Goal: Task Accomplishment & Management: Manage account settings

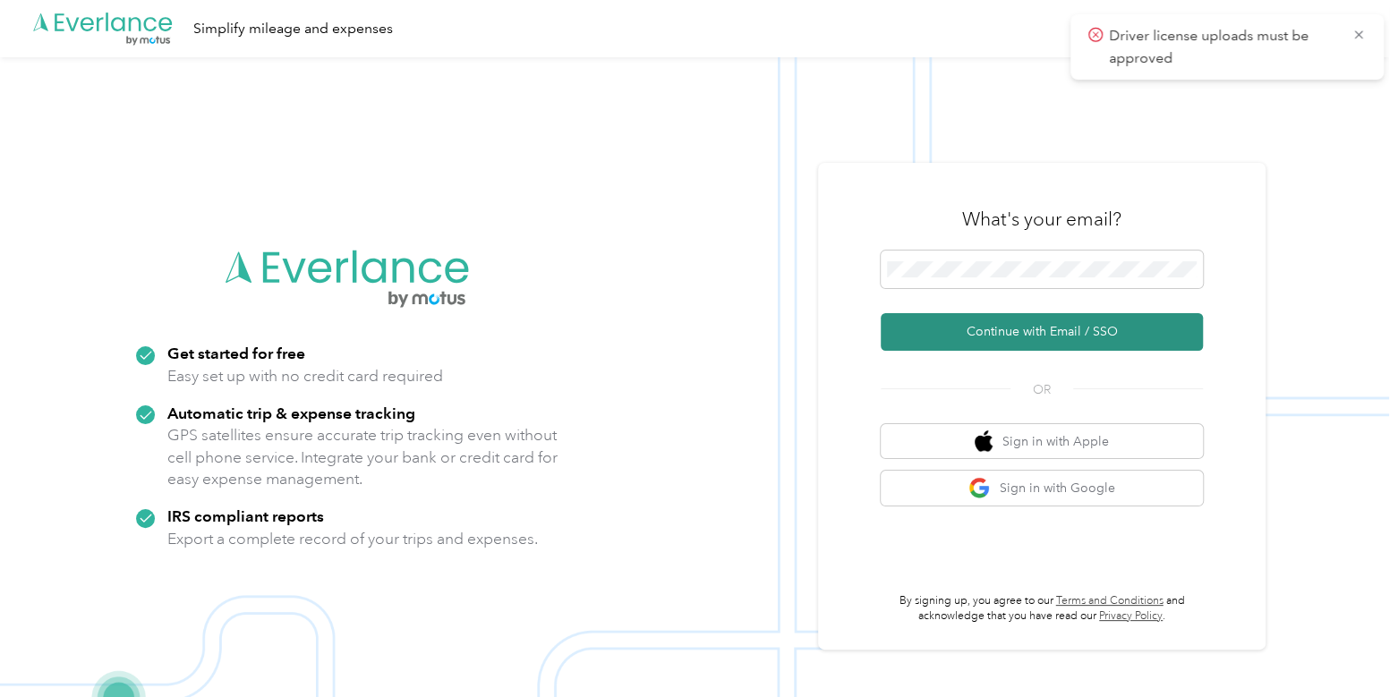
click at [969, 321] on button "Continue with Email / SSO" at bounding box center [1042, 332] width 322 height 38
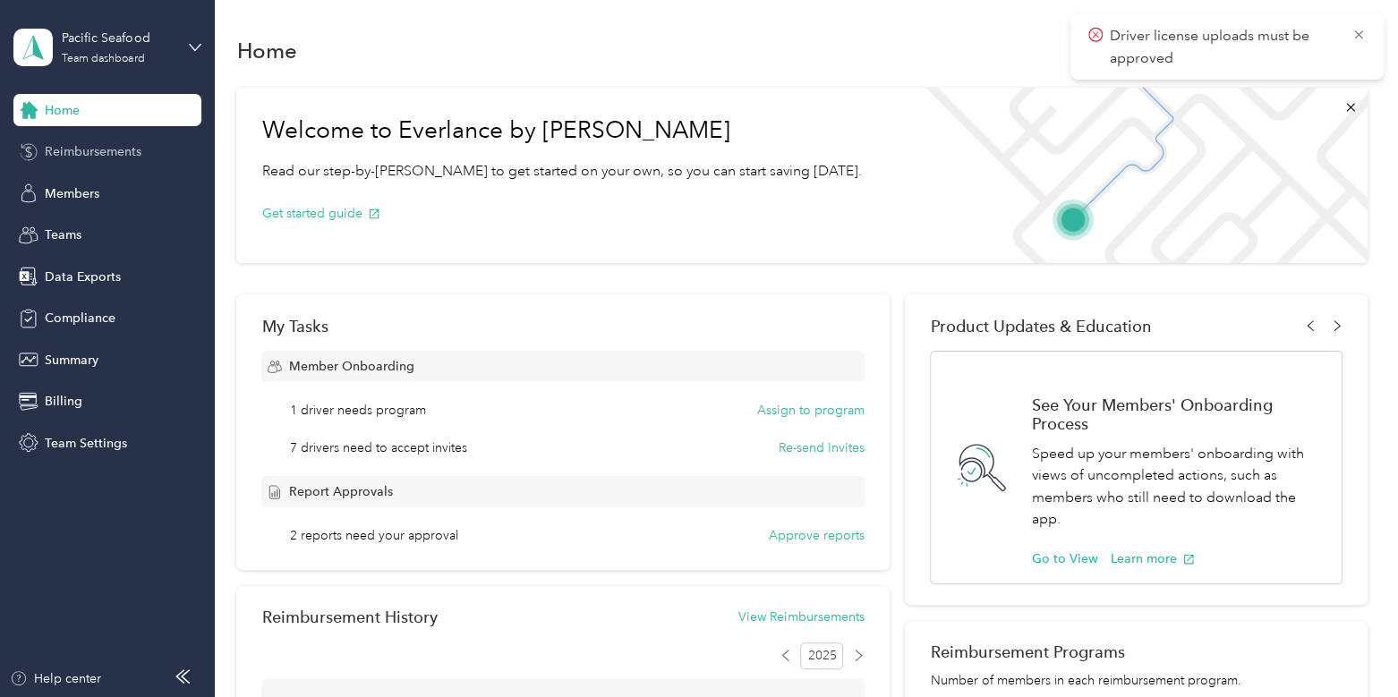
click at [100, 149] on span "Reimbursements" at bounding box center [93, 151] width 97 height 19
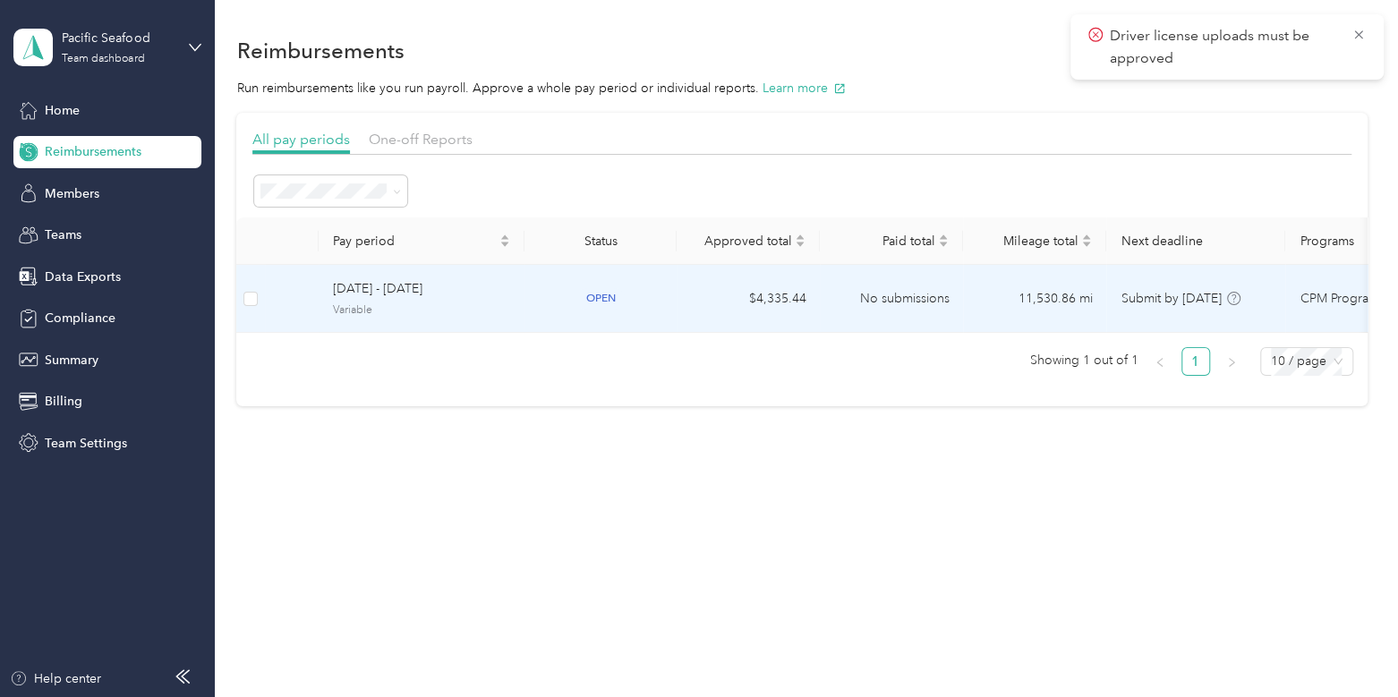
click at [502, 281] on span "[DATE] - [DATE]" at bounding box center [421, 289] width 177 height 20
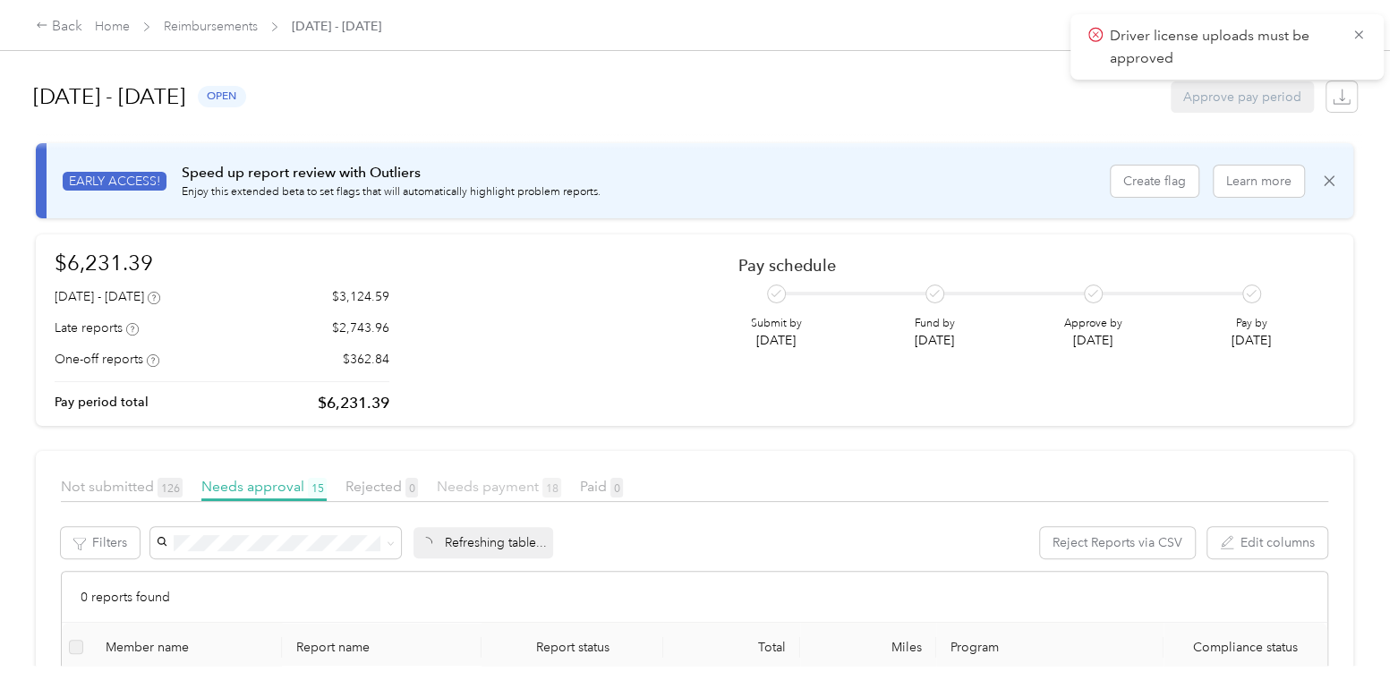
click at [487, 486] on span "Needs payment 18" at bounding box center [499, 486] width 124 height 17
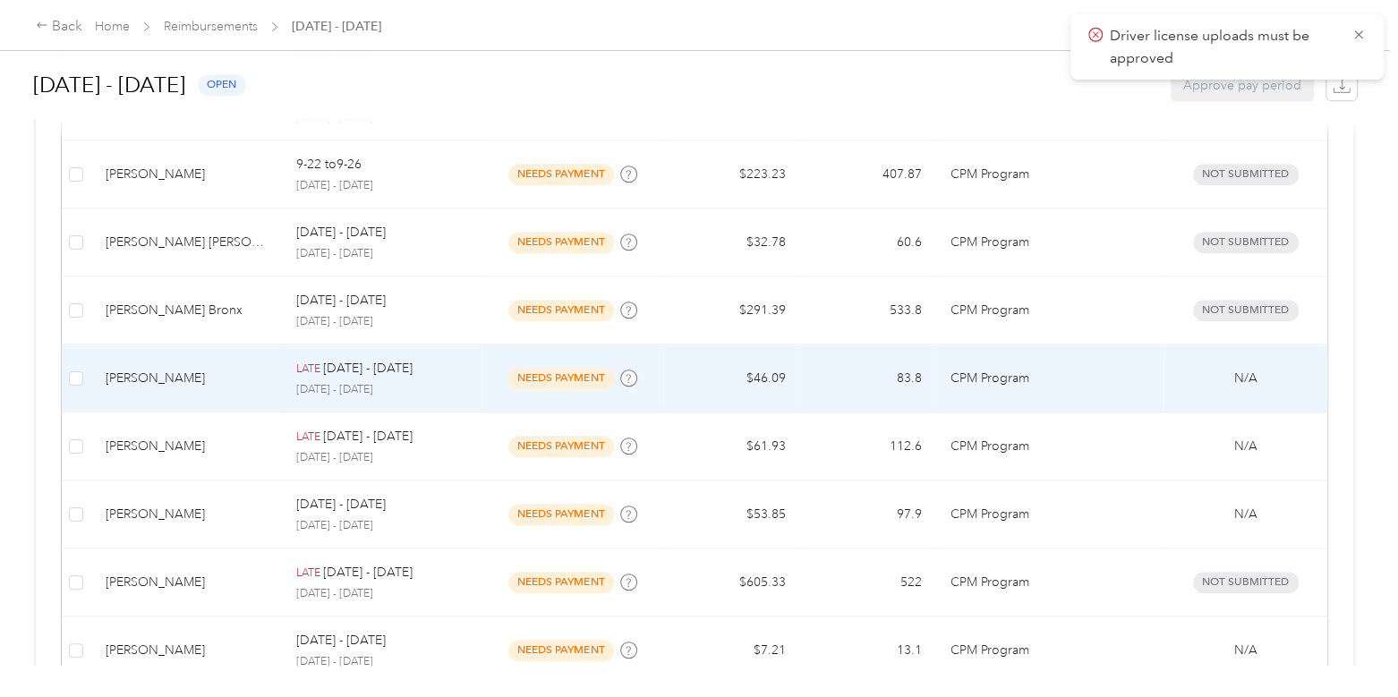
scroll to position [669, 0]
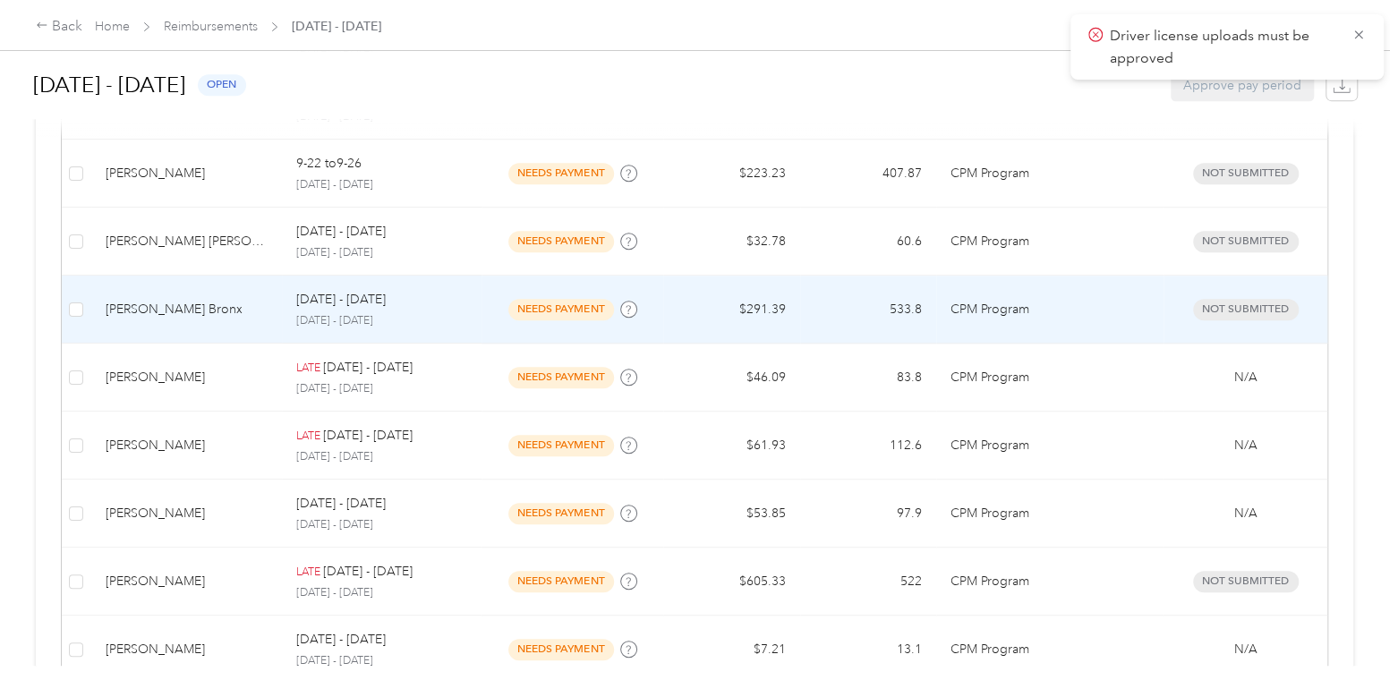
click at [24, 346] on div "[DATE] - [DATE] open Approve pay period EARLY ACCESS! Speed up report review wi…" at bounding box center [694, 333] width 1389 height 666
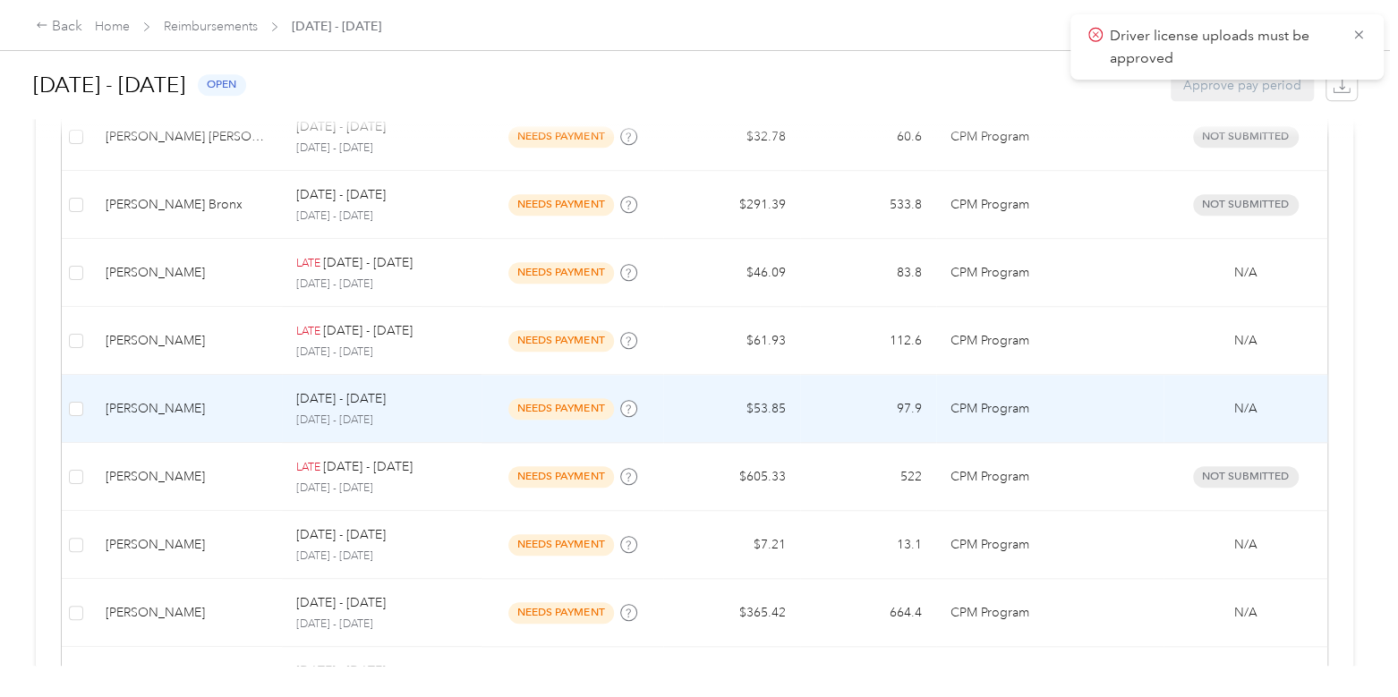
scroll to position [784, 0]
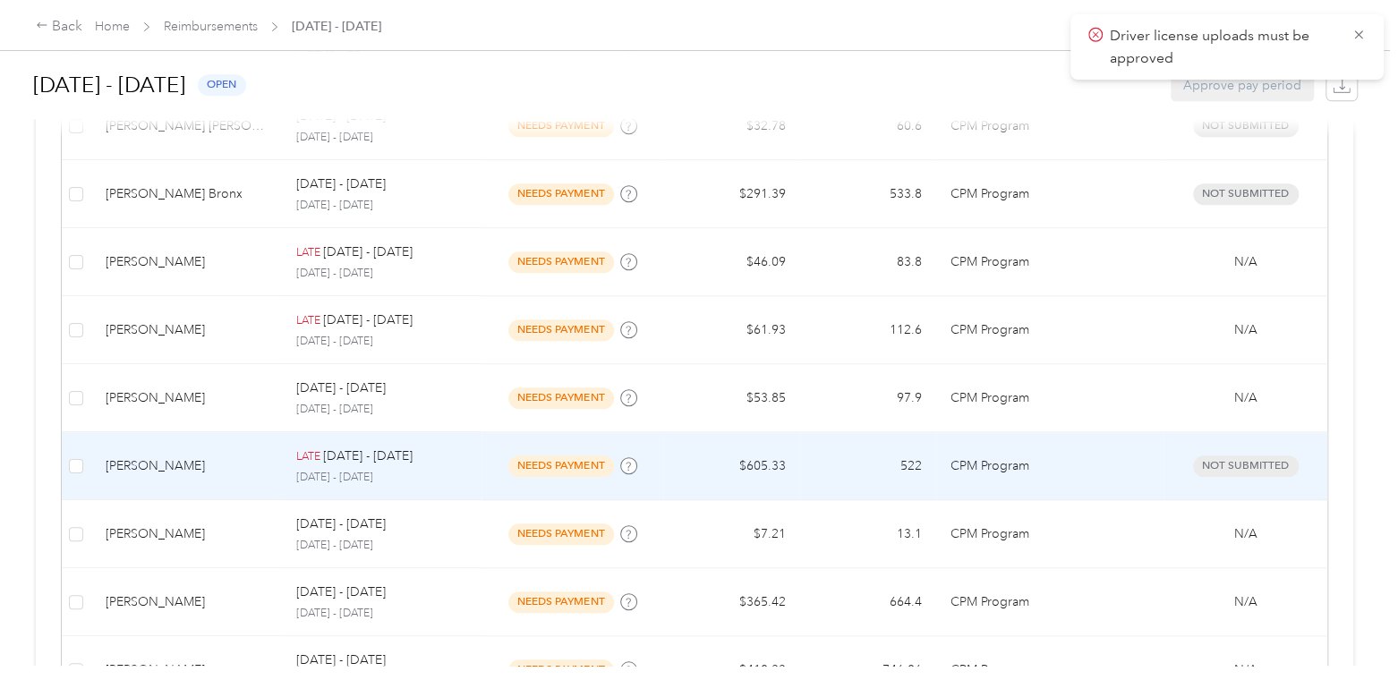
click at [135, 481] on td "[PERSON_NAME]" at bounding box center [186, 466] width 191 height 68
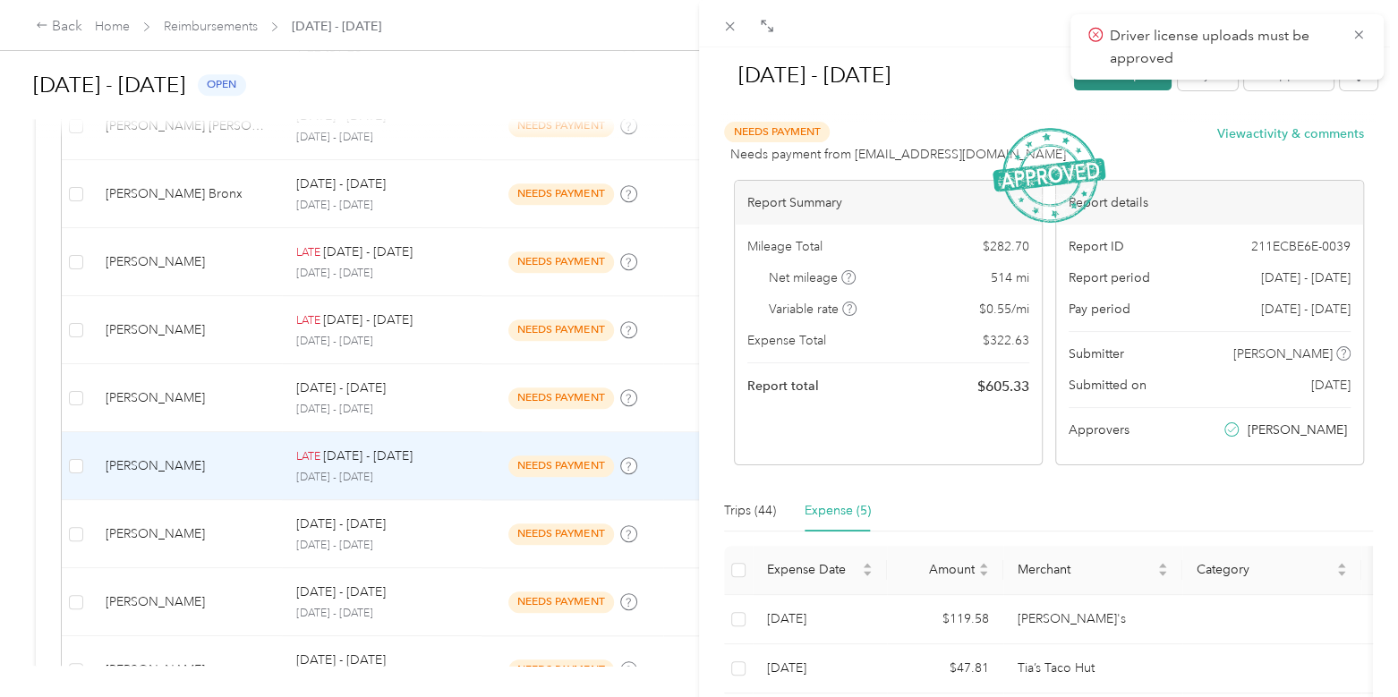
click at [1074, 82] on button "Mark as paid" at bounding box center [1123, 74] width 98 height 31
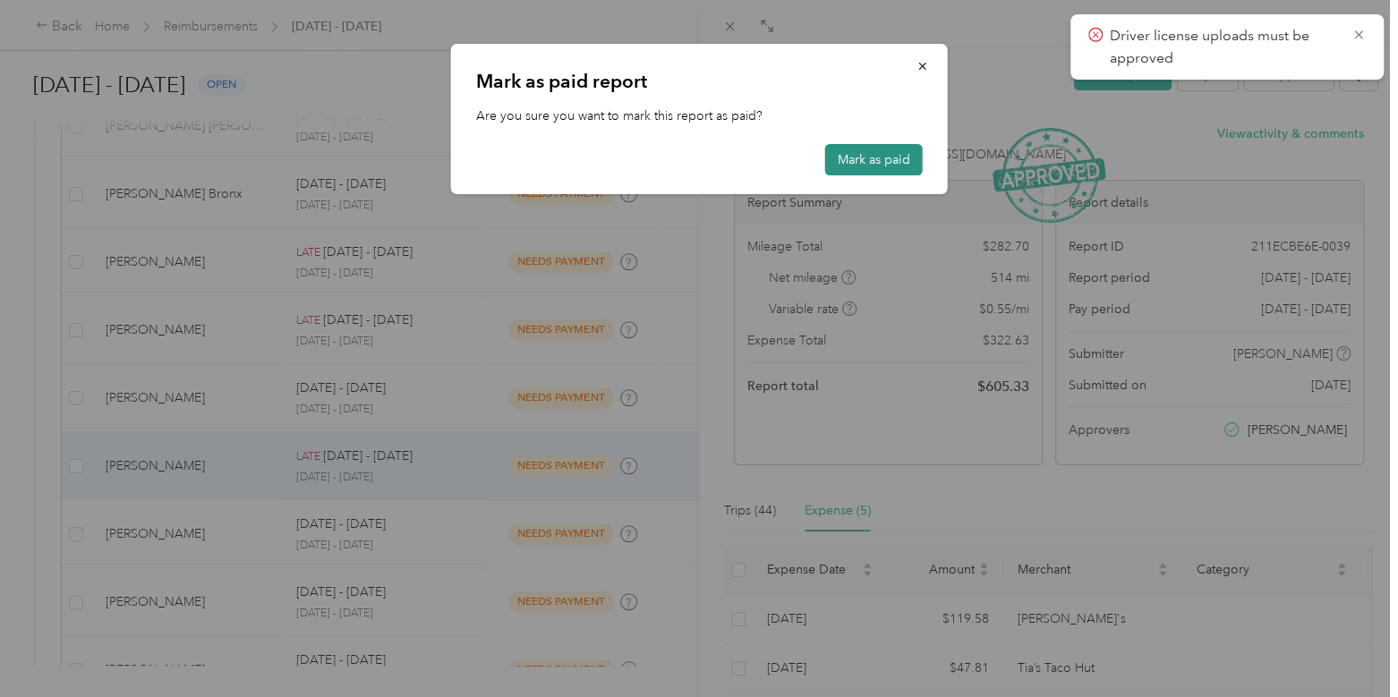
click at [878, 154] on button "Mark as paid" at bounding box center [874, 159] width 98 height 31
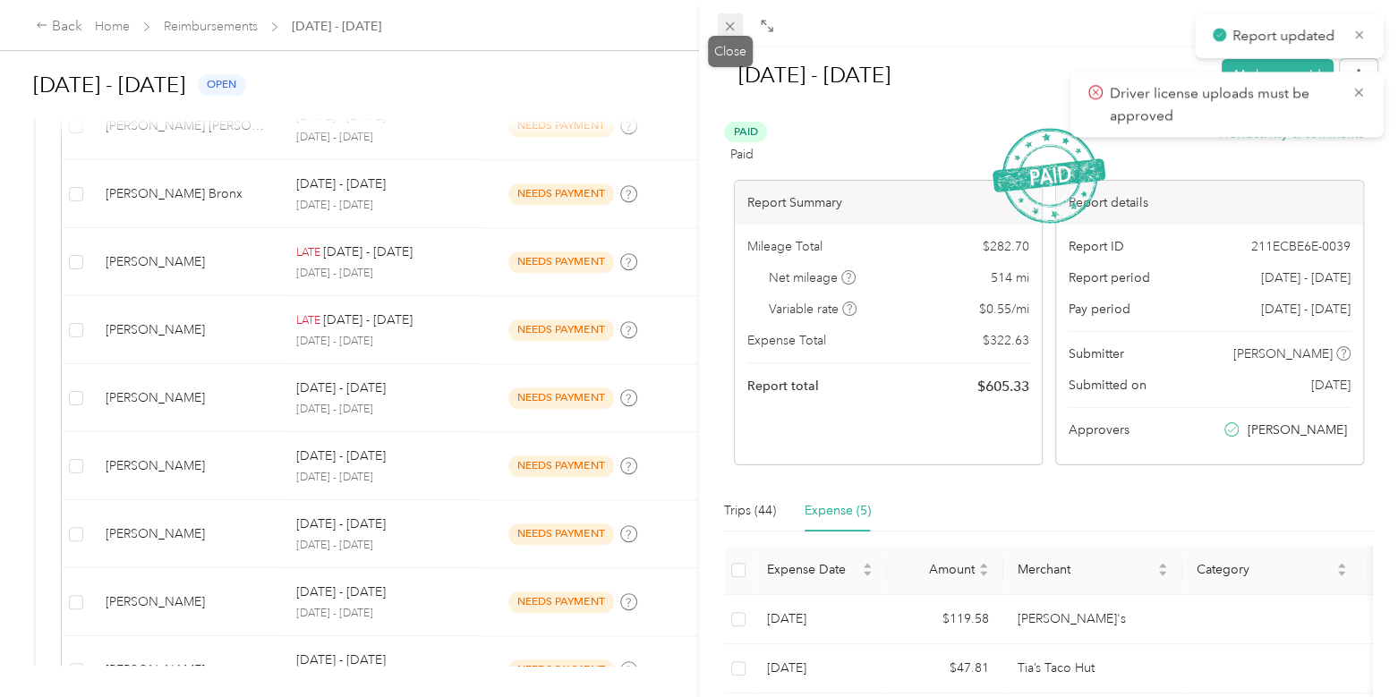
click at [718, 26] on span at bounding box center [730, 25] width 25 height 25
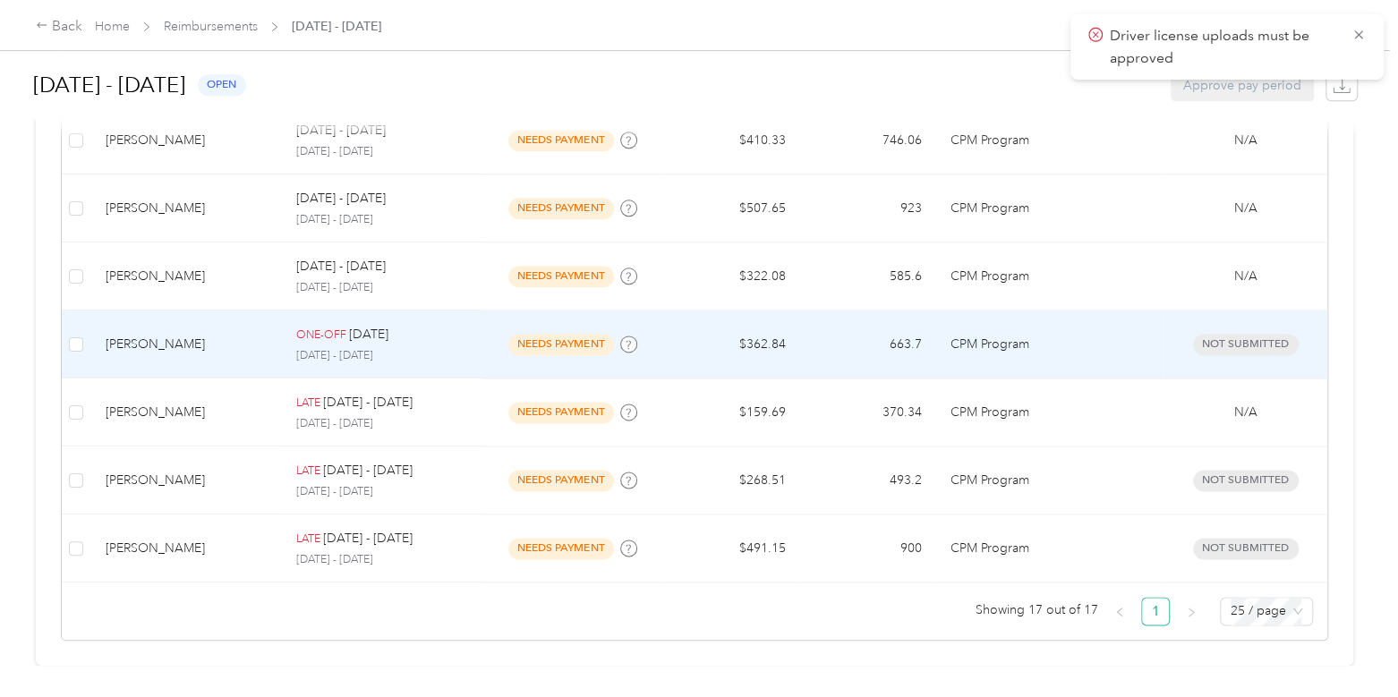
scroll to position [1257, 0]
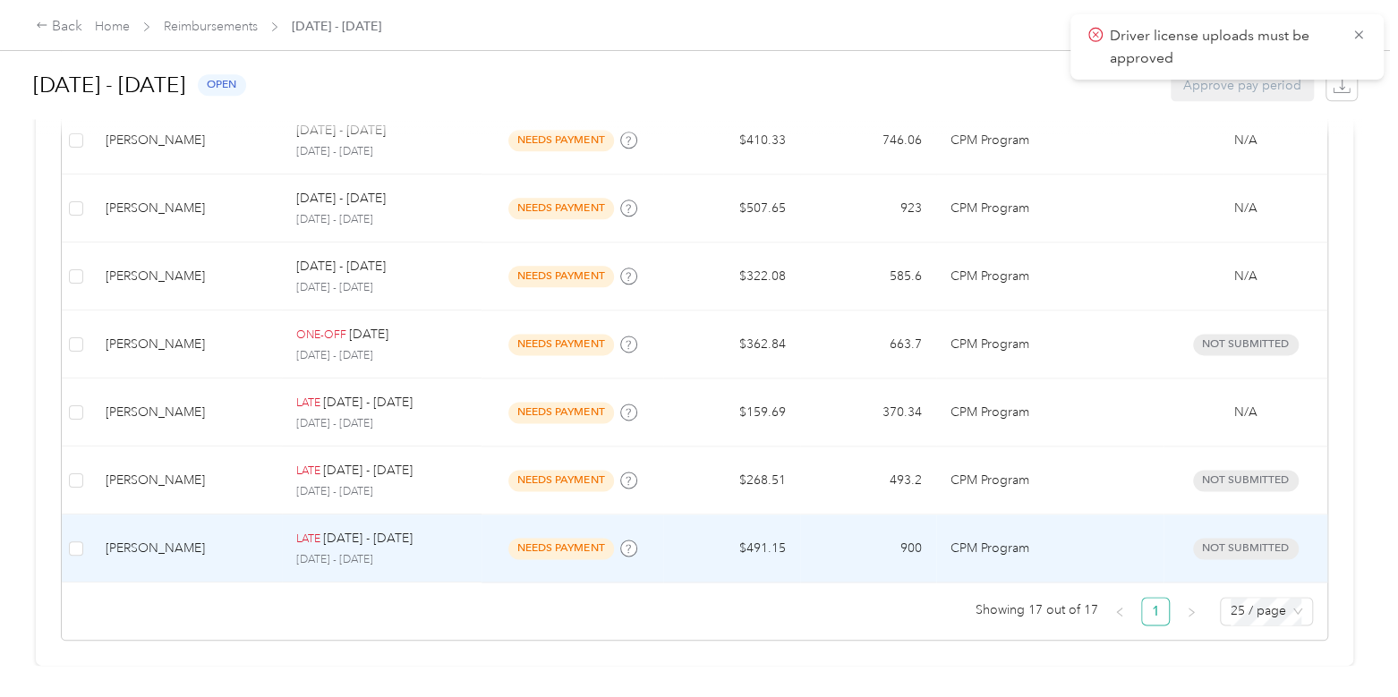
click at [173, 539] on div "[PERSON_NAME]" at bounding box center [187, 549] width 162 height 20
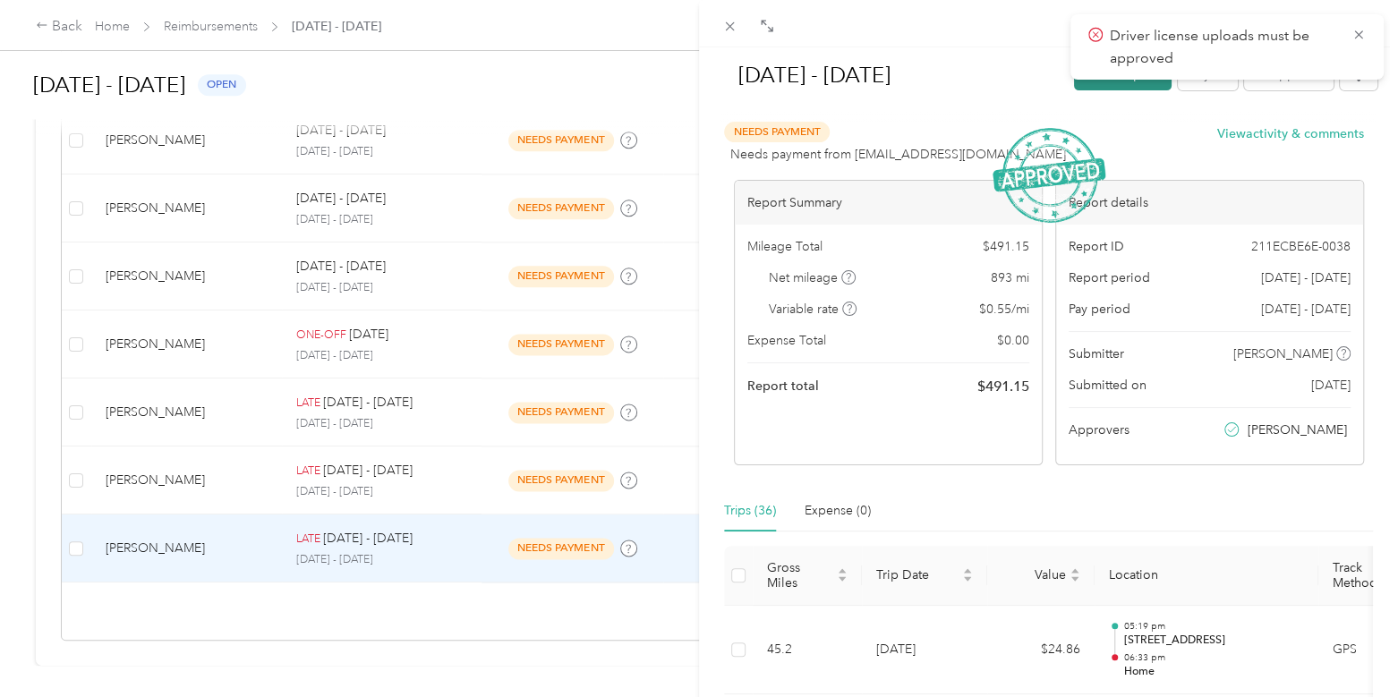
click at [1074, 82] on button "Mark as paid" at bounding box center [1123, 74] width 98 height 31
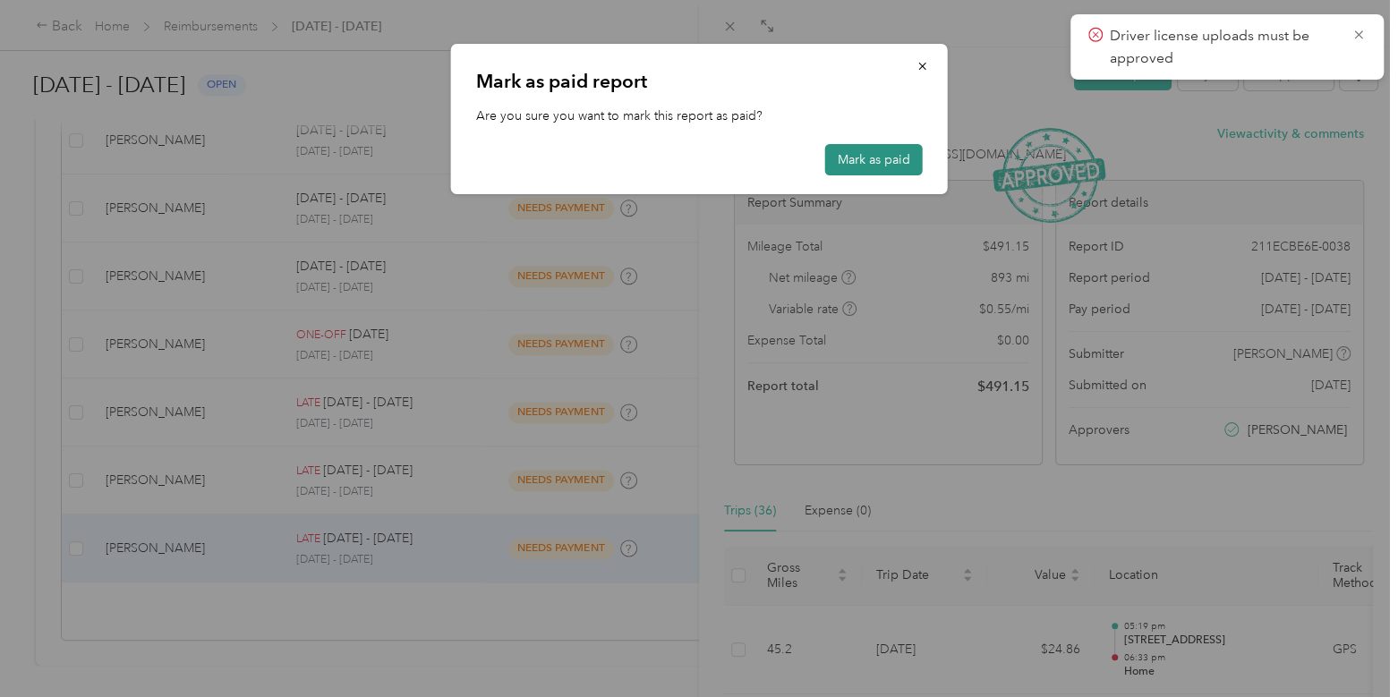
click at [885, 159] on button "Mark as paid" at bounding box center [874, 159] width 98 height 31
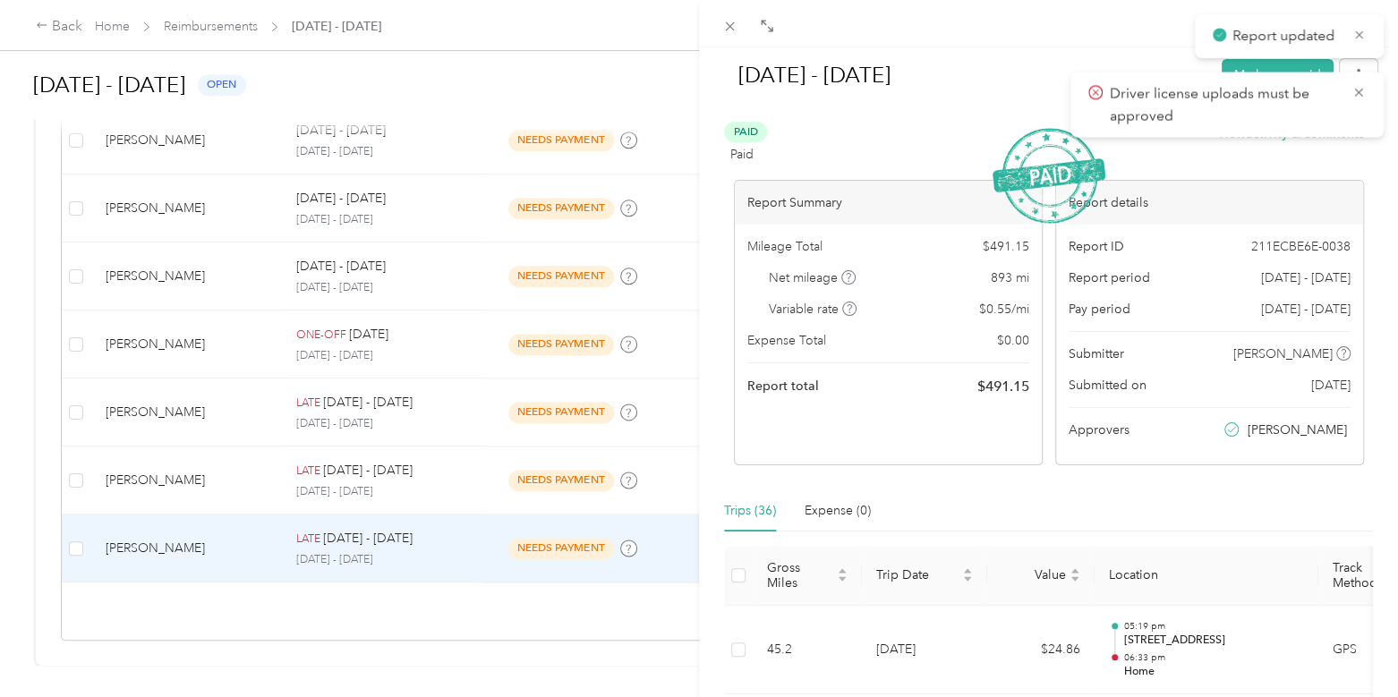
scroll to position [1190, 0]
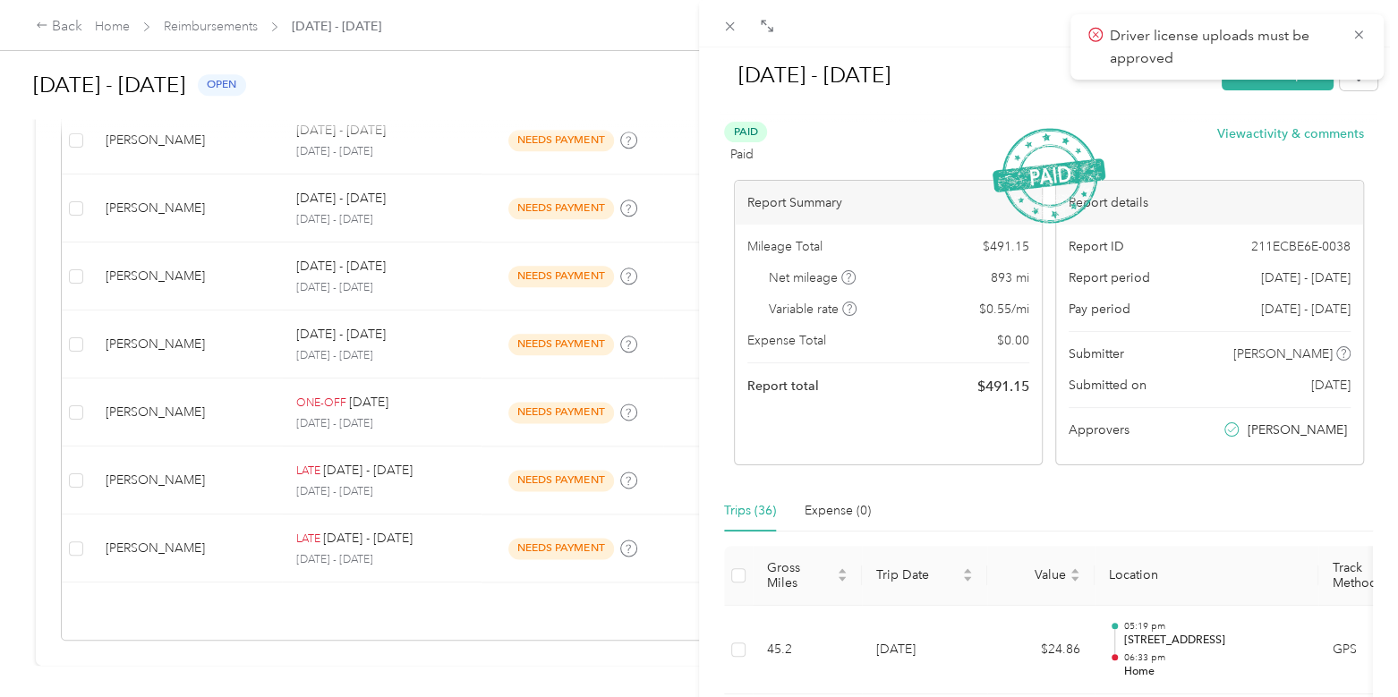
click at [89, 24] on div "[DATE] - [DATE] Mark as unpaid Paid Paid View activity & comments Report Summar…" at bounding box center [699, 348] width 1398 height 697
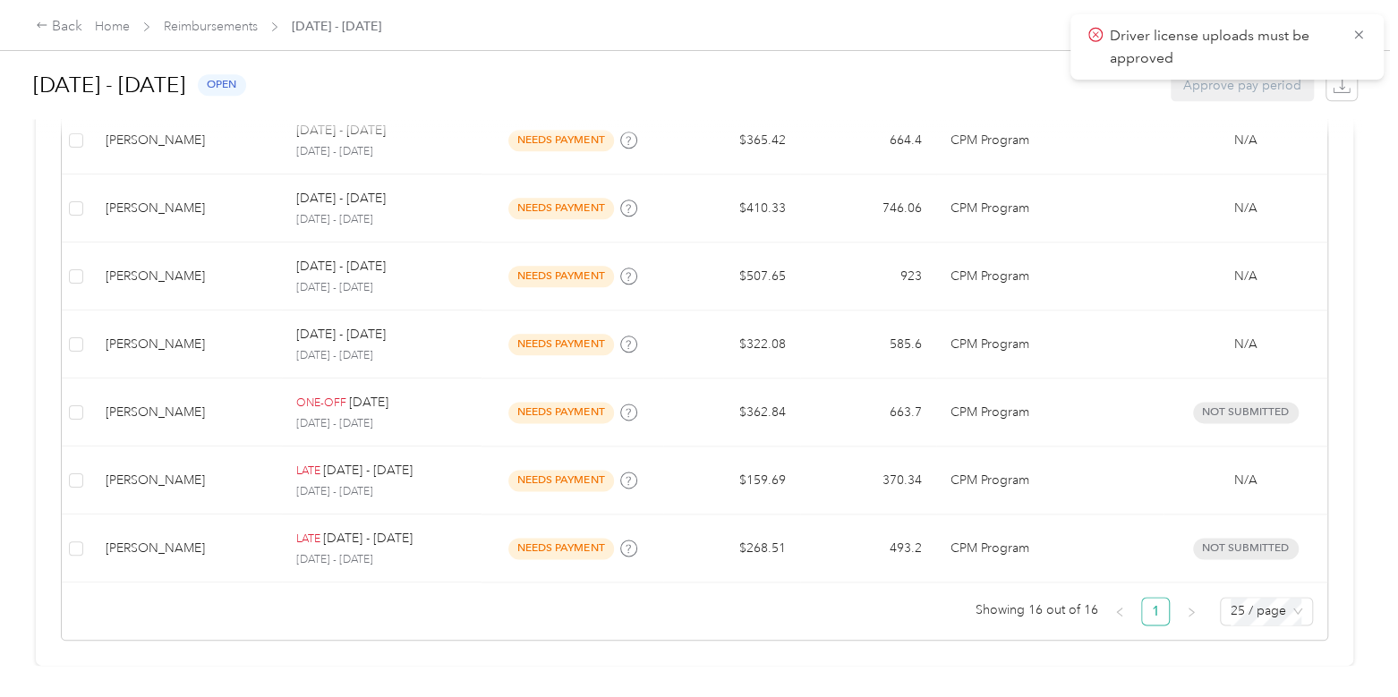
click at [103, 24] on div at bounding box center [699, 348] width 1398 height 697
click at [106, 20] on link "Home" at bounding box center [112, 26] width 35 height 15
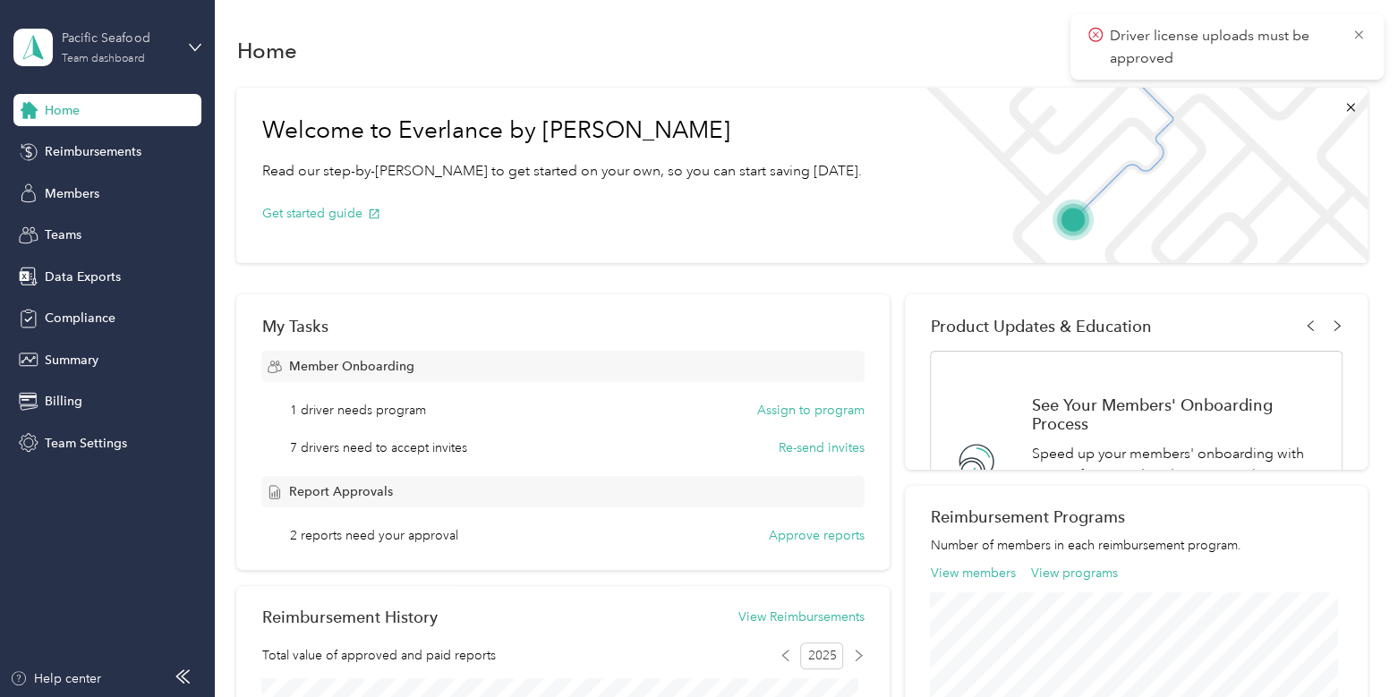
click at [106, 44] on div "Pacific Seafood" at bounding box center [118, 38] width 112 height 19
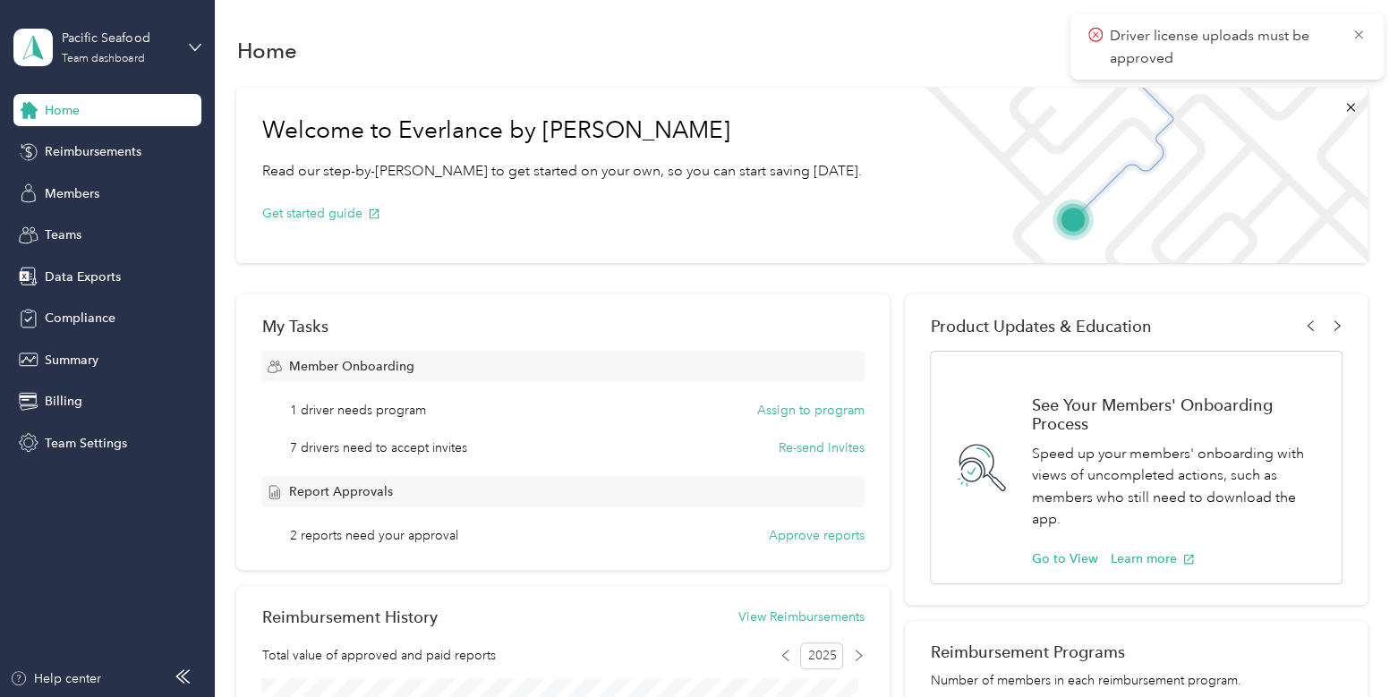
click at [91, 213] on div "Log out" at bounding box center [202, 221] width 352 height 31
